Goal: Task Accomplishment & Management: Use online tool/utility

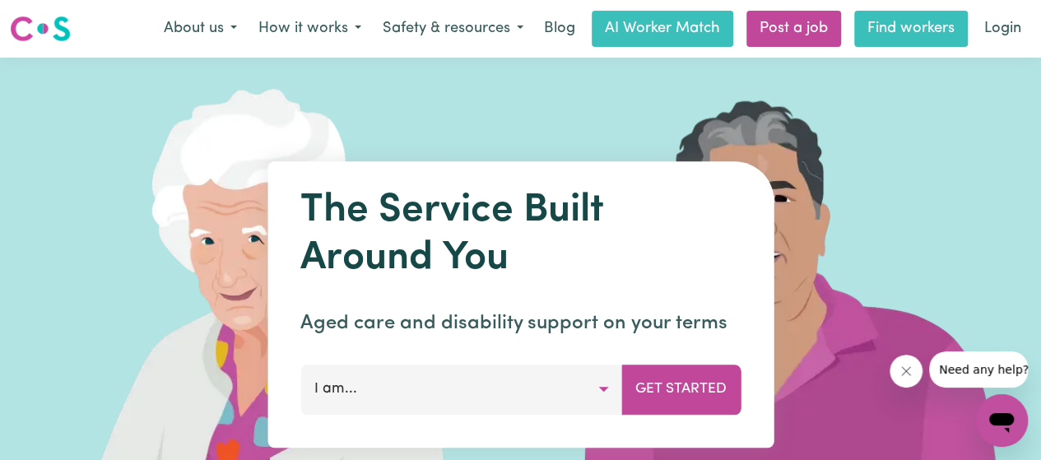
click at [887, 27] on link "Find workers" at bounding box center [911, 29] width 114 height 36
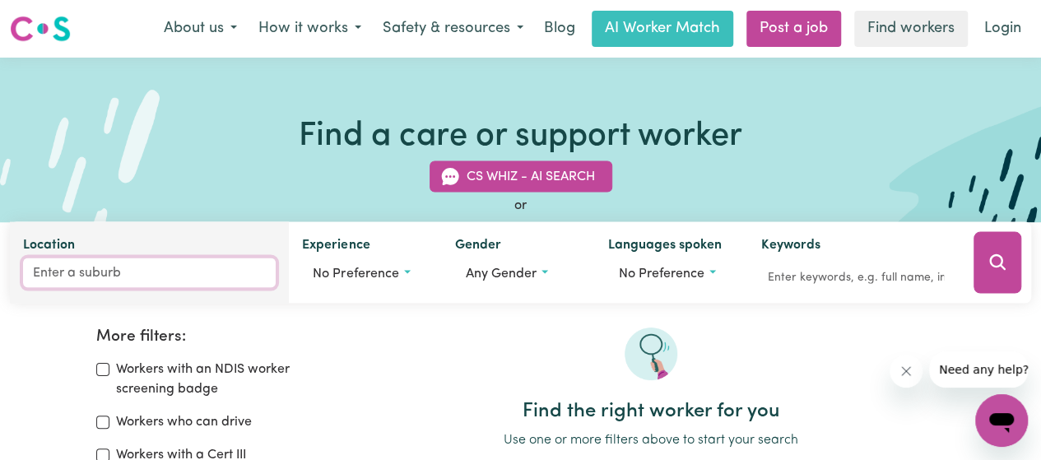
click at [155, 267] on input "Location" at bounding box center [149, 273] width 253 height 30
type input "werri"
type input "[GEOGRAPHIC_DATA], [GEOGRAPHIC_DATA], 2534"
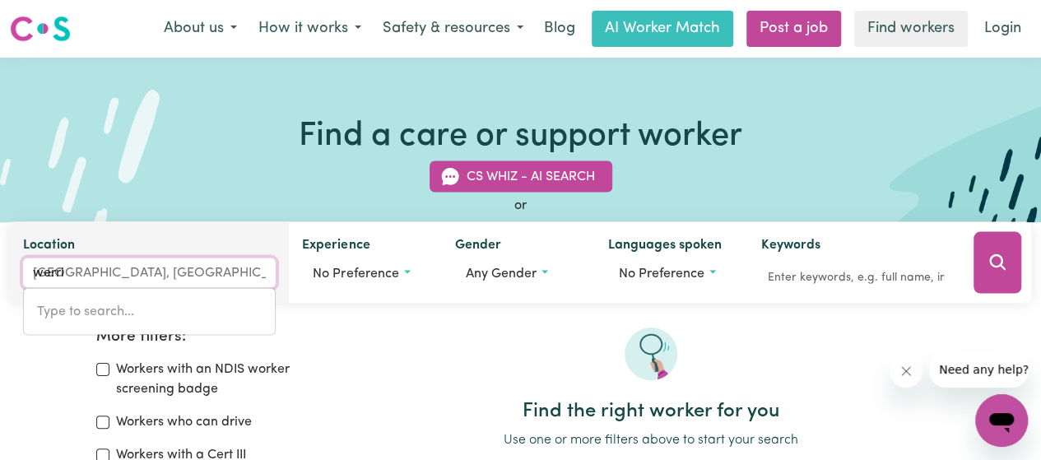
type input "werrib"
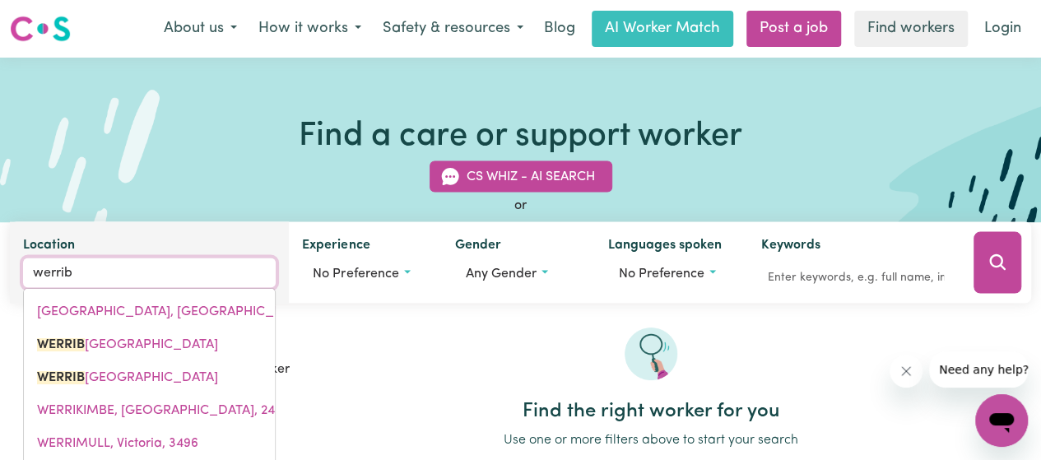
type input "werribe"
type input "werribeE, Victoria, 3030"
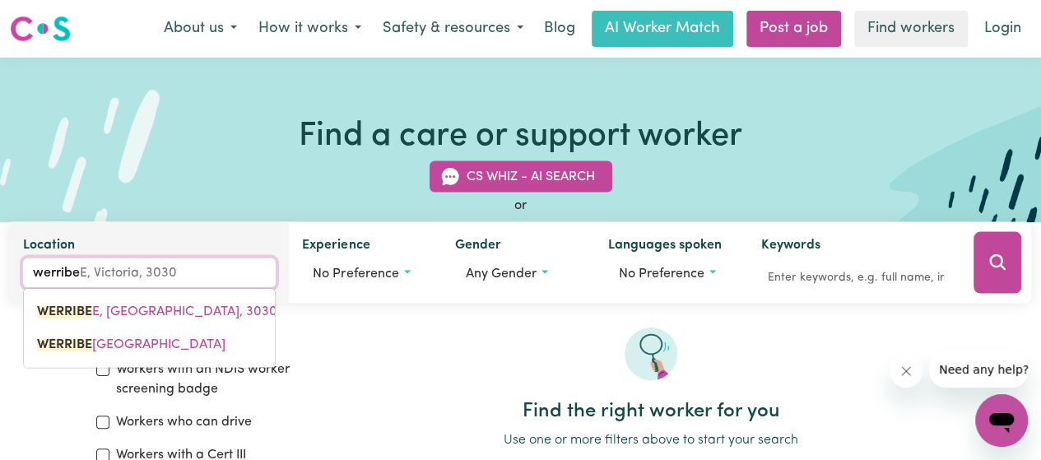
type input "werribee"
type input "werribee, Victoria, 3030"
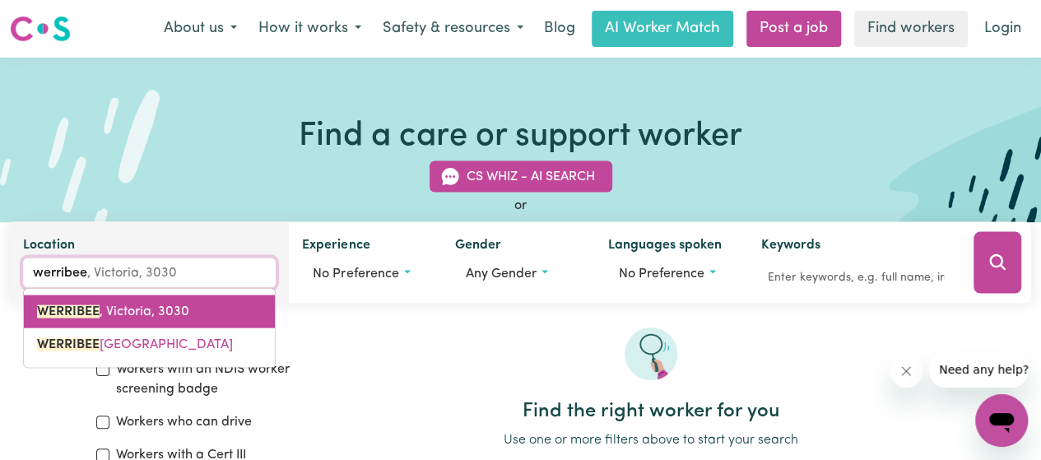
click at [153, 305] on span "WERRIBEE , [GEOGRAPHIC_DATA], 3030" at bounding box center [113, 311] width 152 height 13
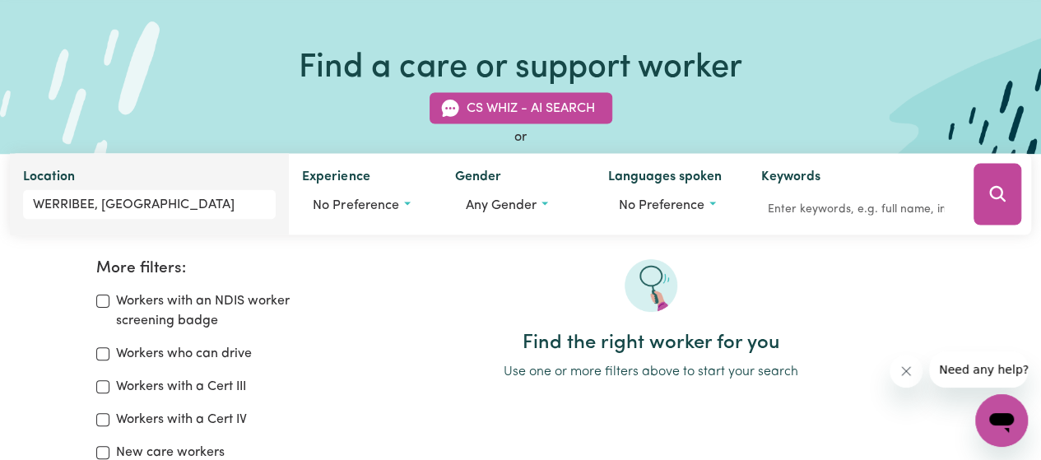
scroll to position [102, 0]
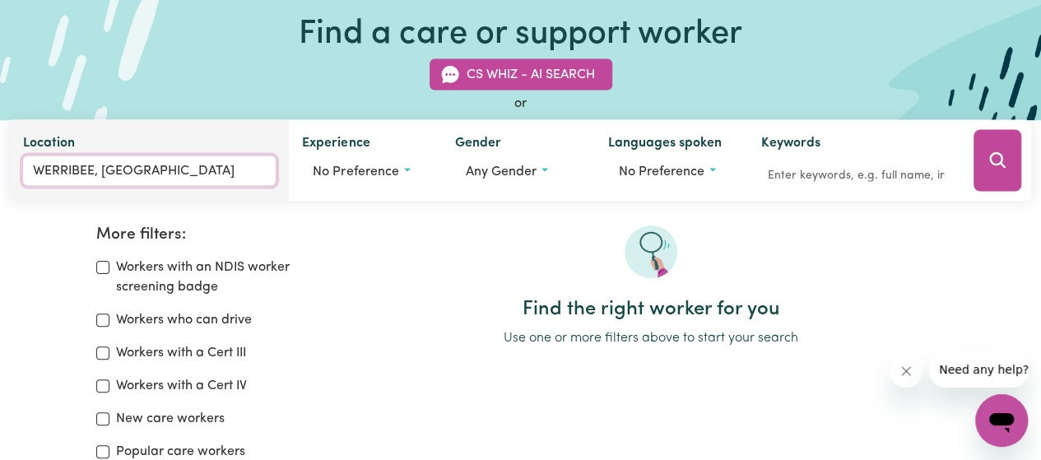
type input "WERRIBEE, [GEOGRAPHIC_DATA], 3030"
click at [170, 162] on input "WERRIBEE, [GEOGRAPHIC_DATA]" at bounding box center [149, 171] width 253 height 30
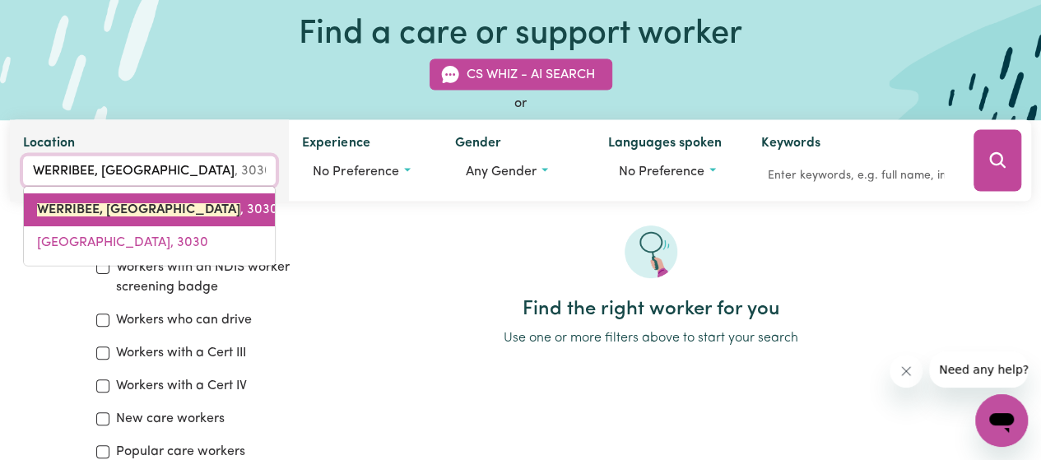
click at [183, 211] on span "WERRIBEE, [GEOGRAPHIC_DATA] , 3030" at bounding box center [157, 209] width 241 height 13
type input "WERRIBEE, [GEOGRAPHIC_DATA], 3030"
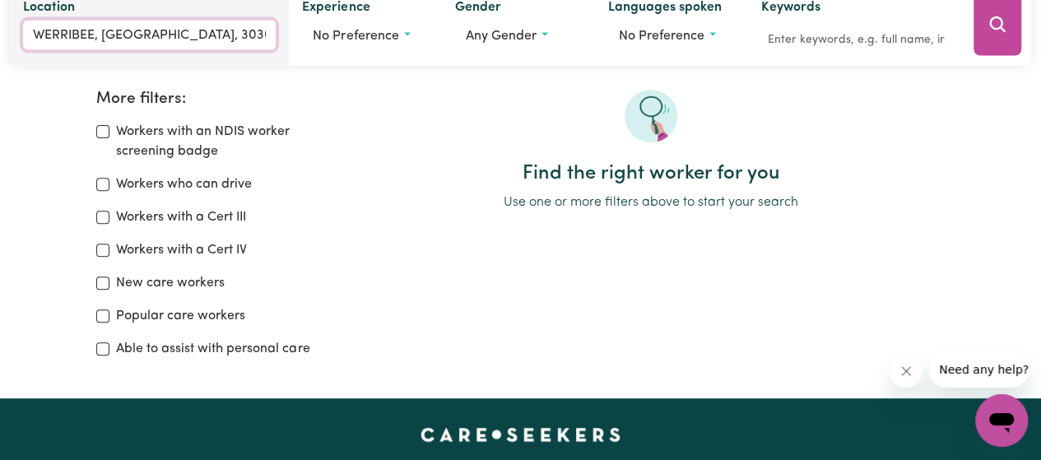
scroll to position [247, 0]
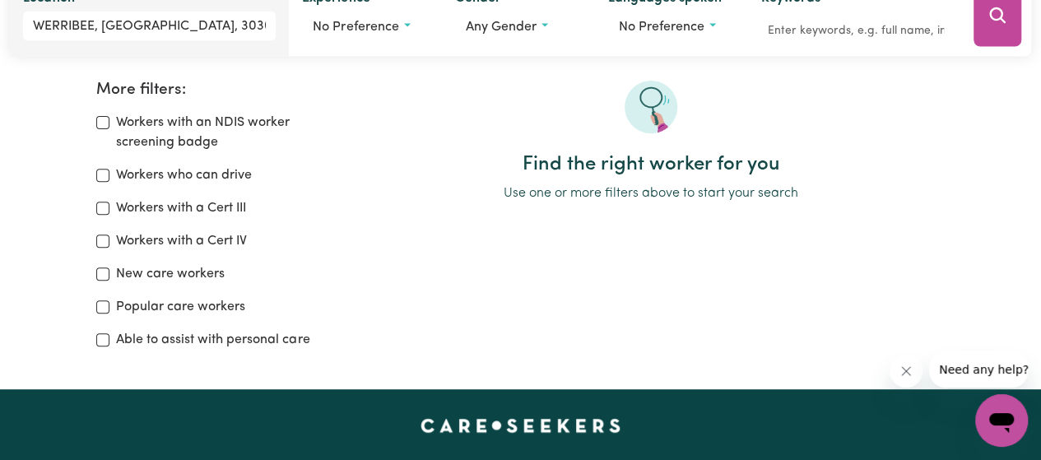
click at [184, 305] on label "Popular care workers" at bounding box center [180, 307] width 129 height 20
click at [109, 305] on input "Popular care workers" at bounding box center [102, 306] width 13 height 13
checkbox input "true"
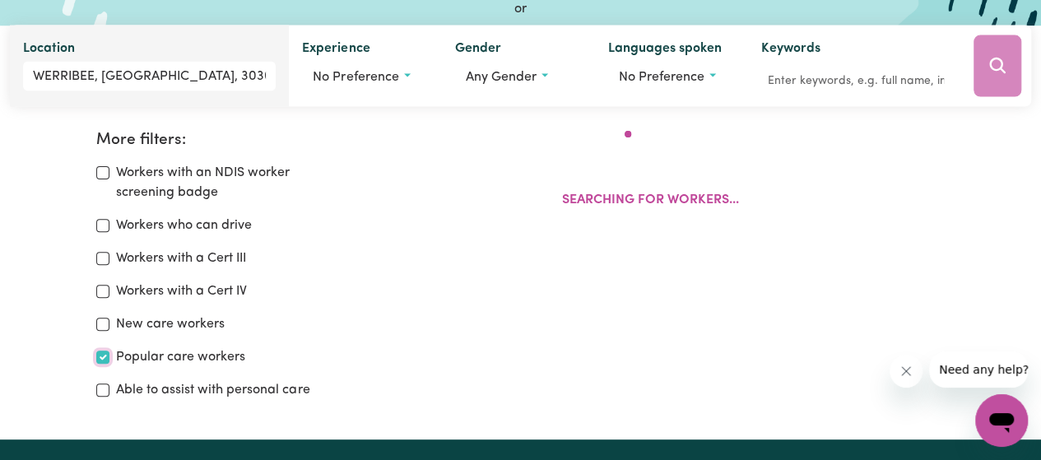
scroll to position [191, 0]
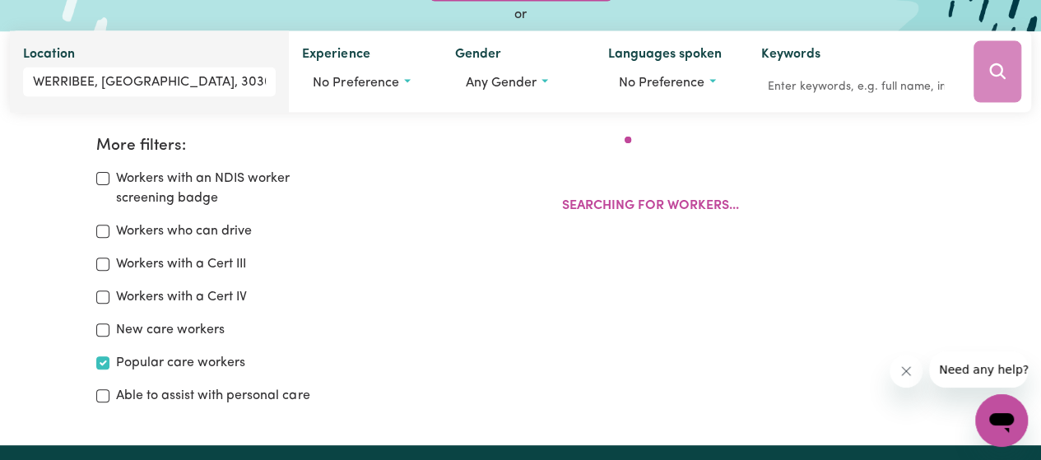
click at [639, 277] on div "Searching for workers..." at bounding box center [650, 278] width 607 height 282
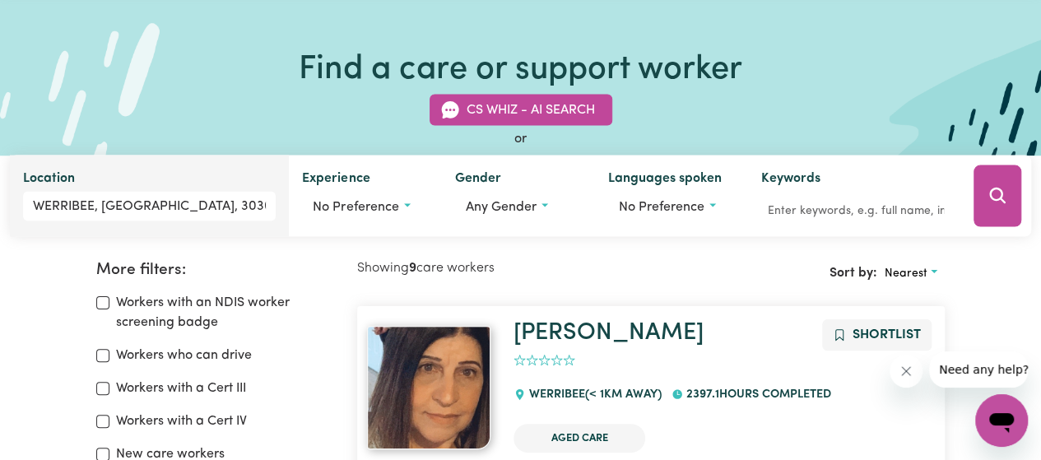
scroll to position [68, 0]
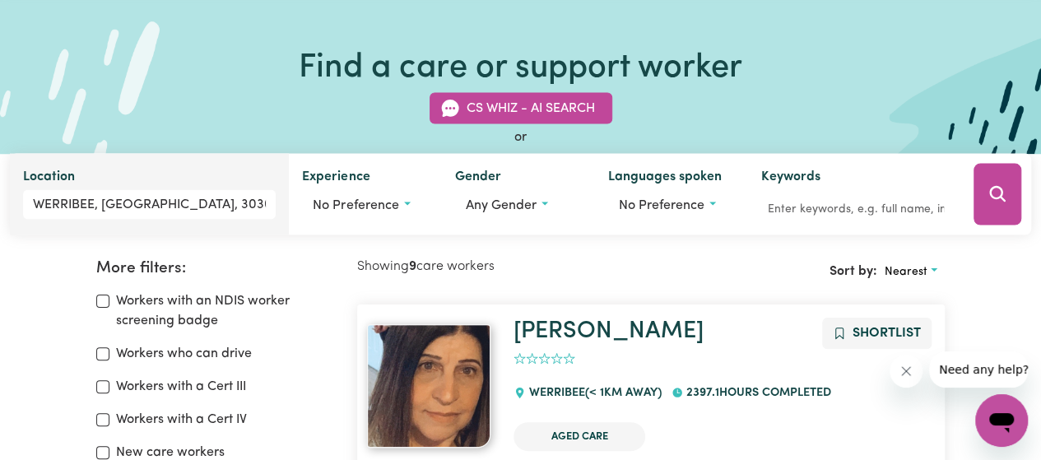
click at [177, 353] on label "Workers who can drive" at bounding box center [184, 354] width 136 height 20
click at [109, 353] on input "Workers who can drive" at bounding box center [102, 353] width 13 height 13
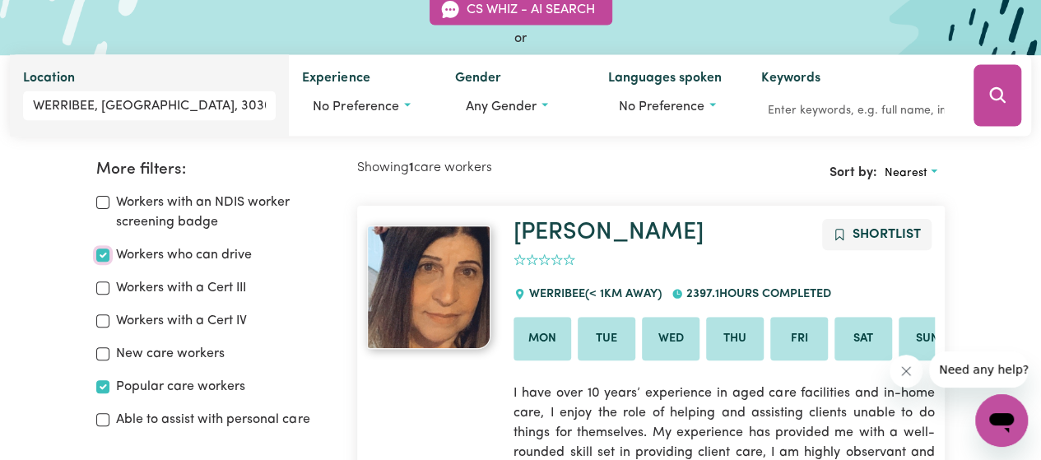
scroll to position [177, 0]
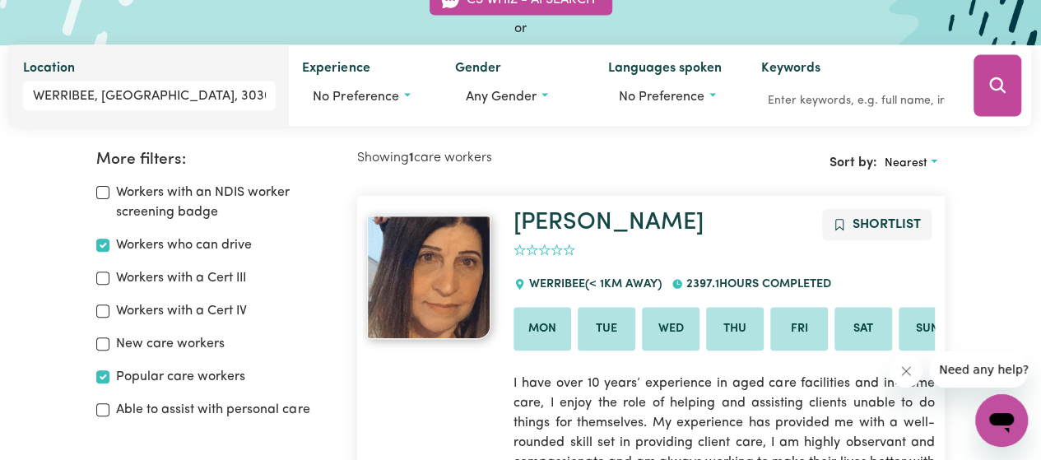
click at [206, 244] on label "Workers who can drive" at bounding box center [184, 245] width 136 height 20
click at [109, 244] on input "Workers who can drive" at bounding box center [102, 245] width 13 height 13
checkbox input "false"
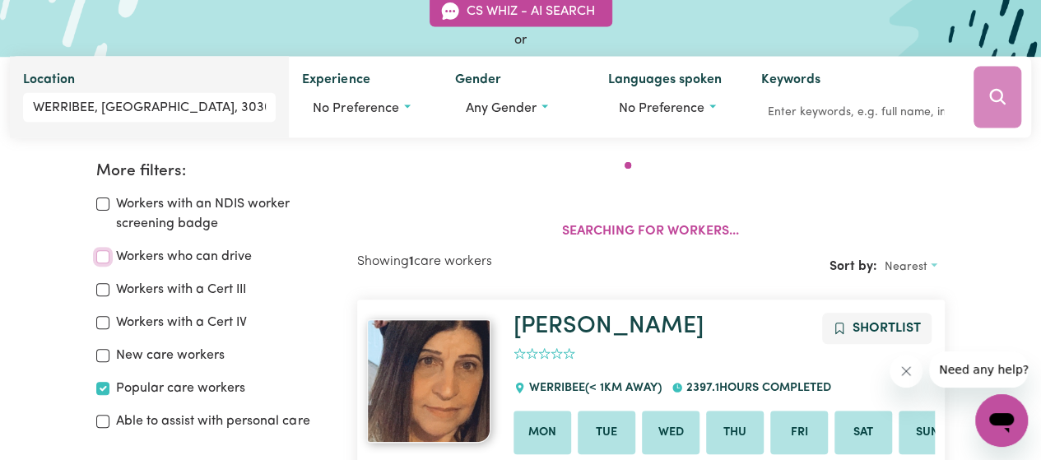
scroll to position [165, 0]
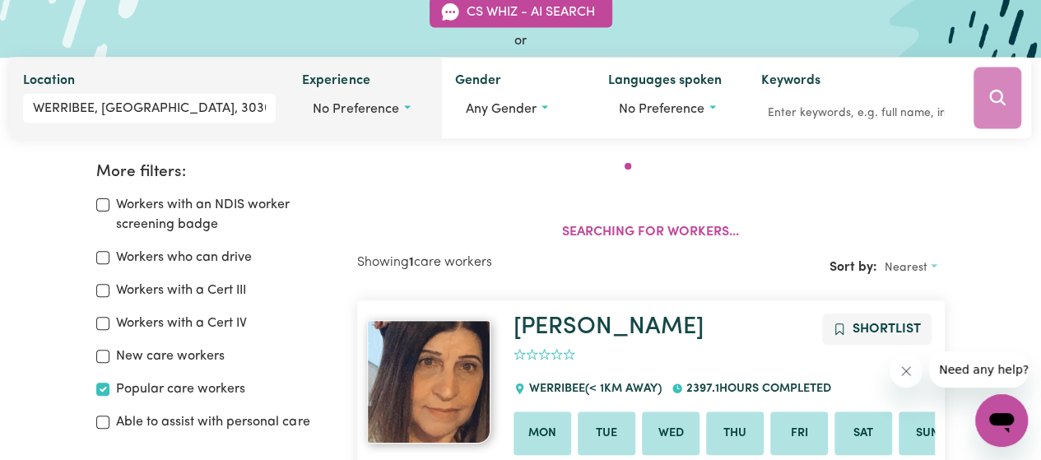
click at [394, 104] on span "No preference" at bounding box center [356, 109] width 86 height 13
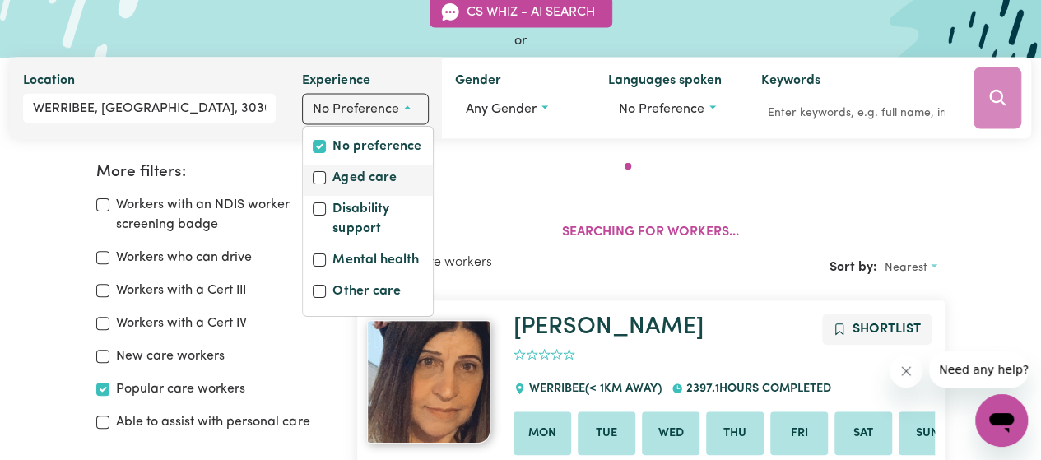
click at [367, 172] on label "Aged care" at bounding box center [364, 179] width 63 height 23
click at [326, 172] on input "Aged care" at bounding box center [319, 177] width 13 height 13
checkbox input "true"
checkbox input "false"
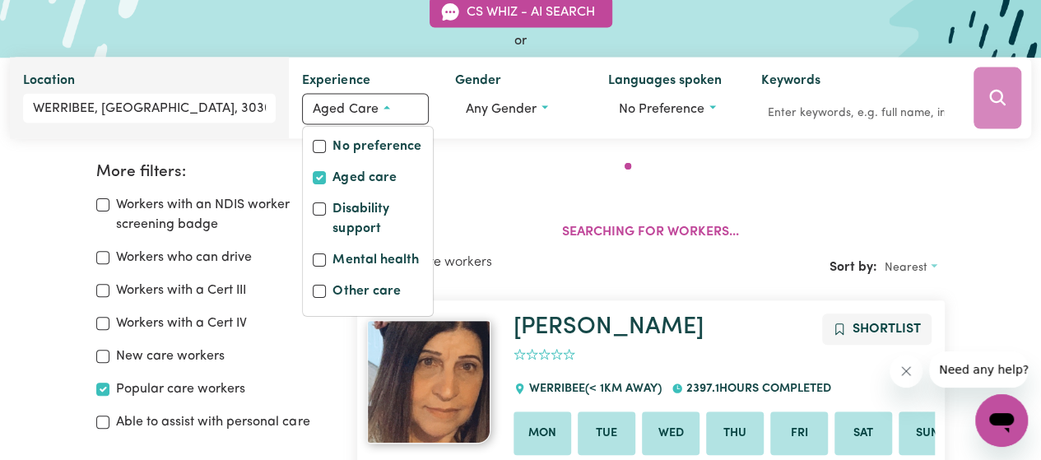
click at [558, 193] on div "Searching for workers..." at bounding box center [651, 209] width 588 height 92
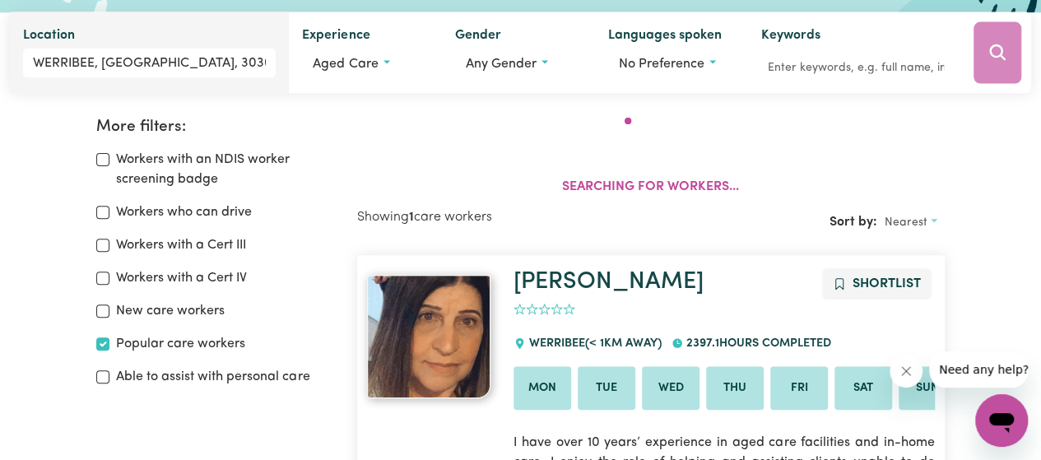
scroll to position [211, 0]
